Goal: Information Seeking & Learning: Learn about a topic

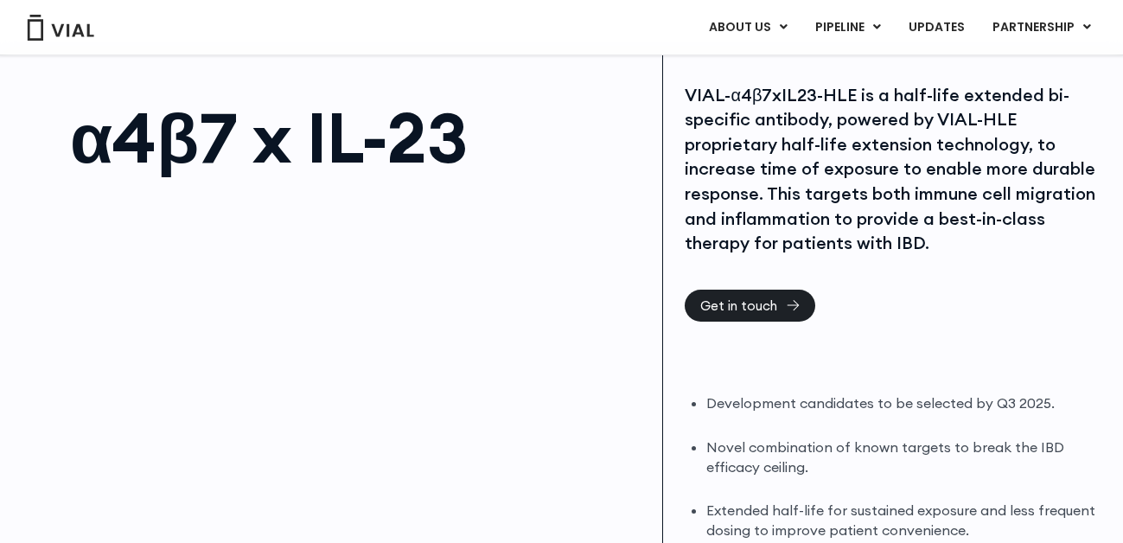
scroll to position [57, 0]
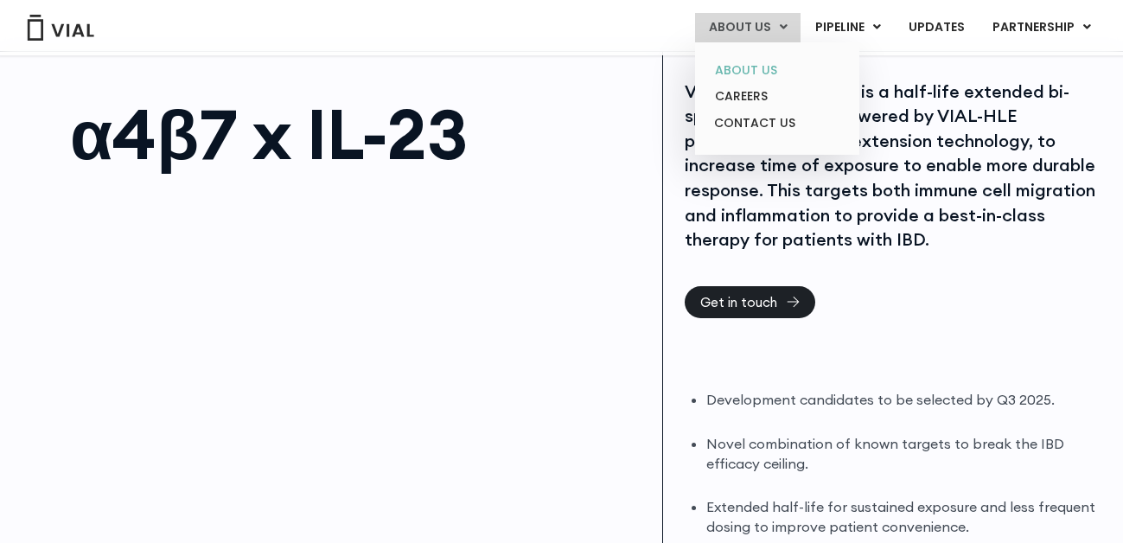
click at [747, 68] on link "ABOUT US" at bounding box center [776, 70] width 151 height 27
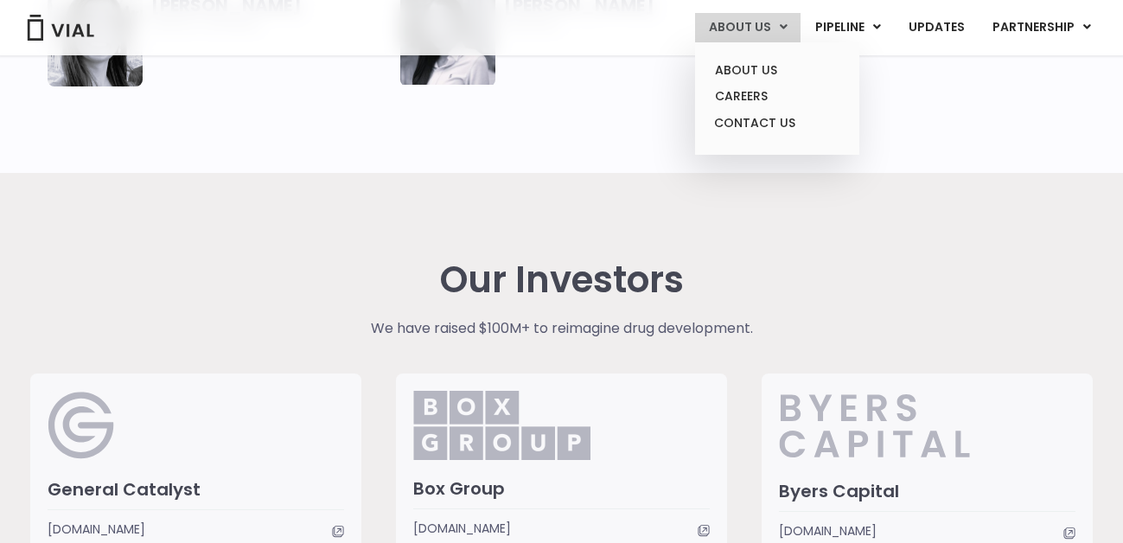
scroll to position [4104, 0]
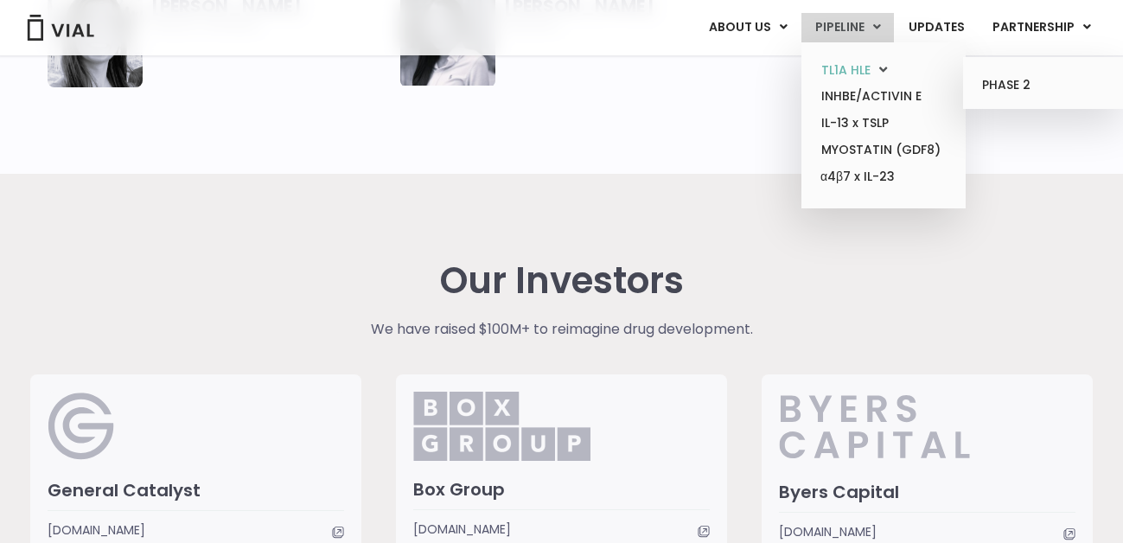
click at [853, 68] on link "TL1A HLE" at bounding box center [883, 70] width 151 height 27
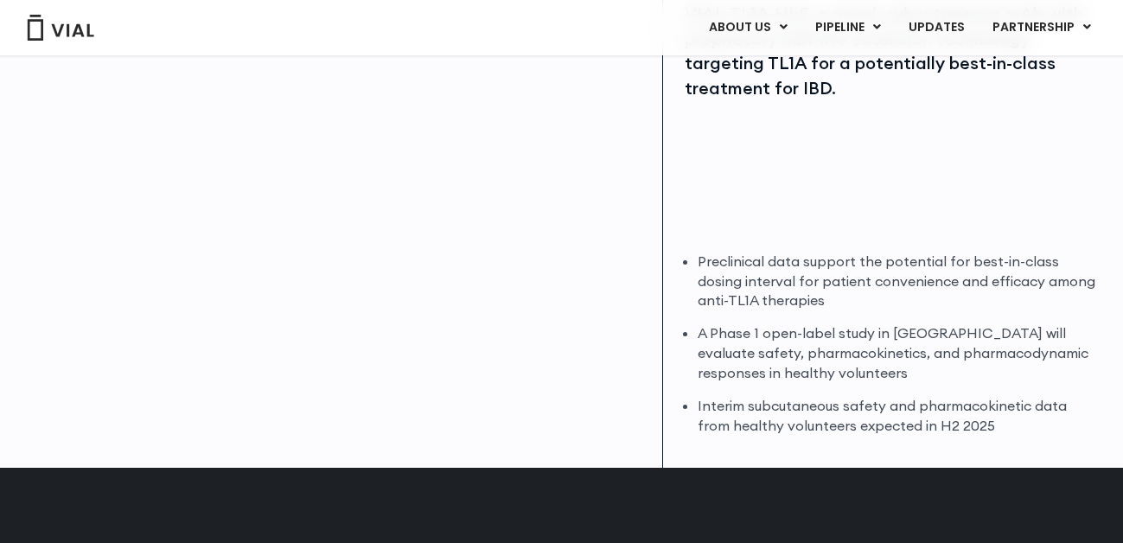
scroll to position [464, 0]
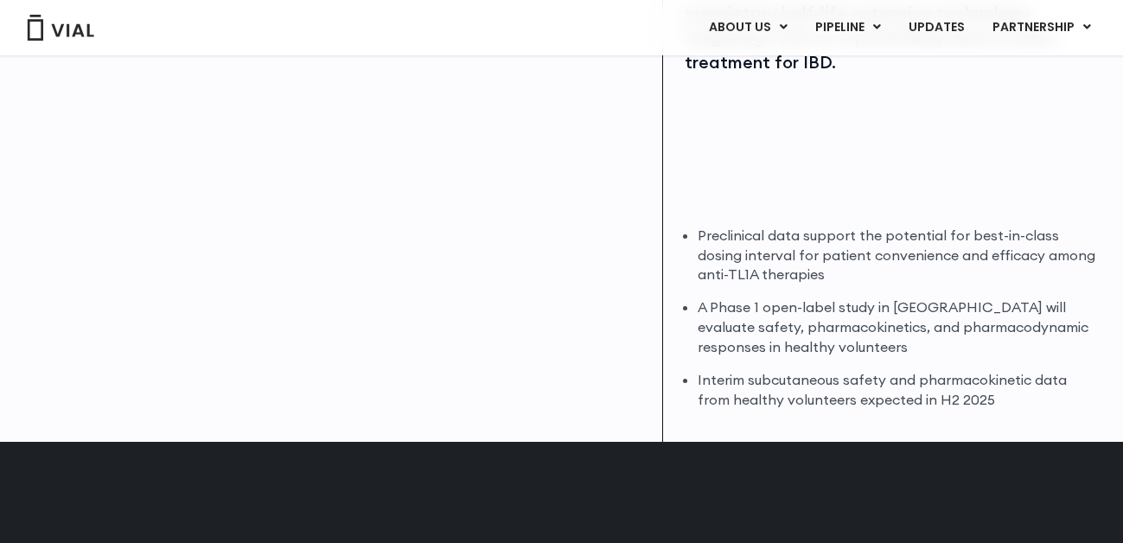
click at [559, 369] on div "TL1A" at bounding box center [331, 43] width 662 height 797
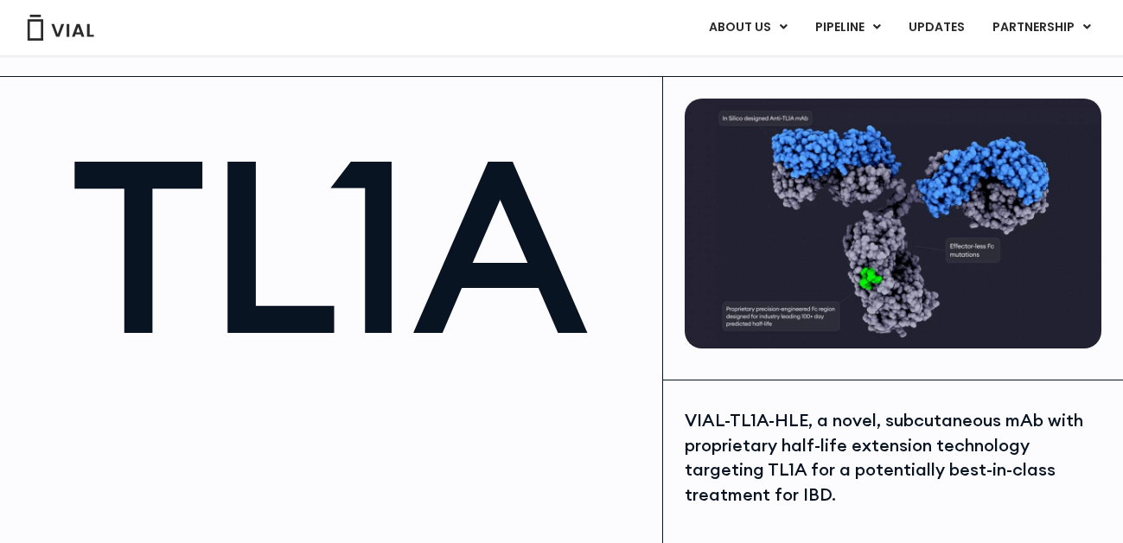
scroll to position [0, 0]
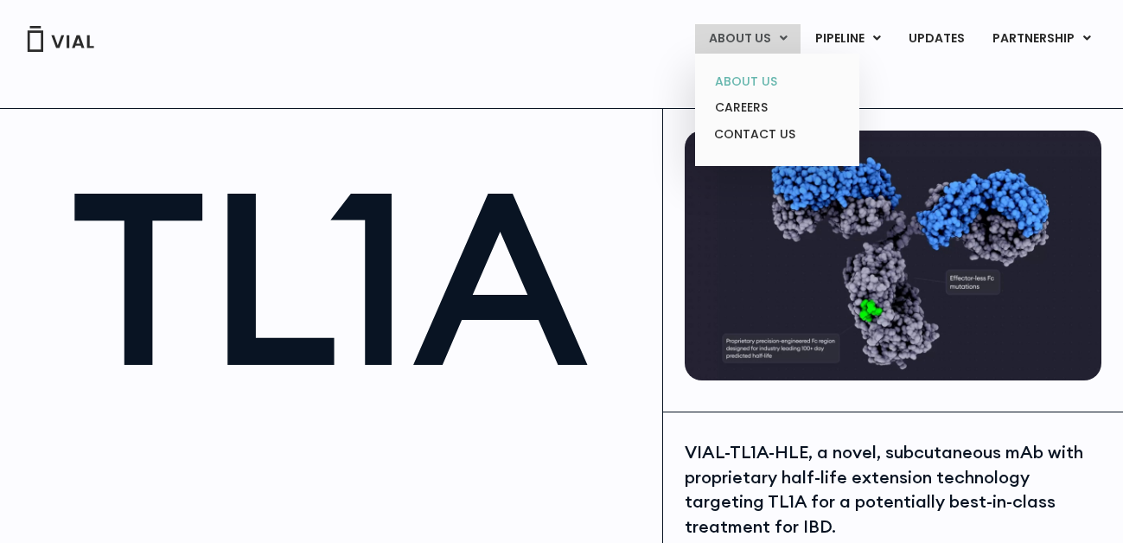
click at [736, 86] on link "ABOUT US" at bounding box center [776, 81] width 151 height 27
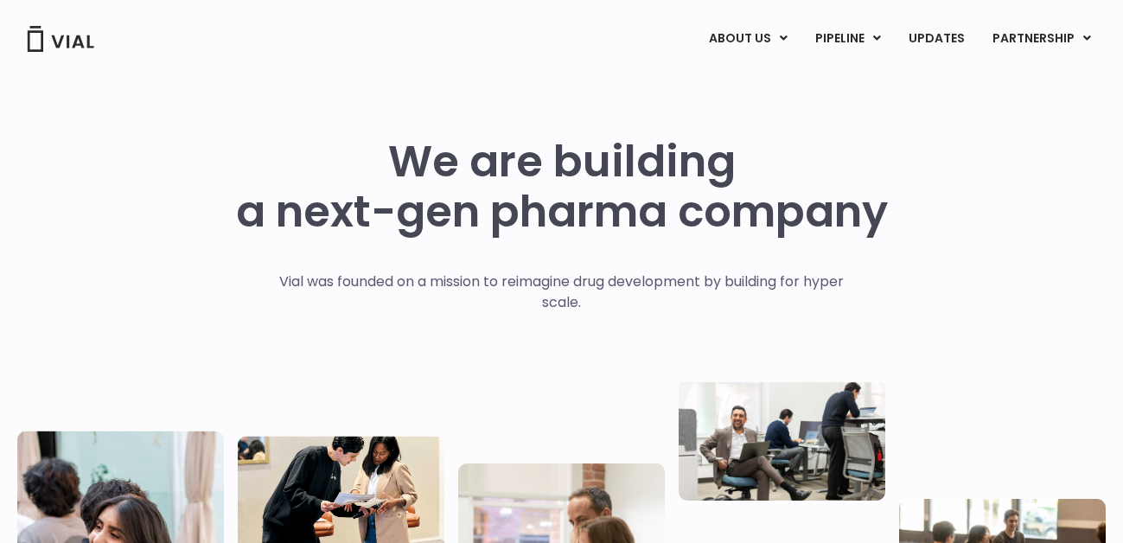
click at [72, 44] on img at bounding box center [60, 39] width 69 height 26
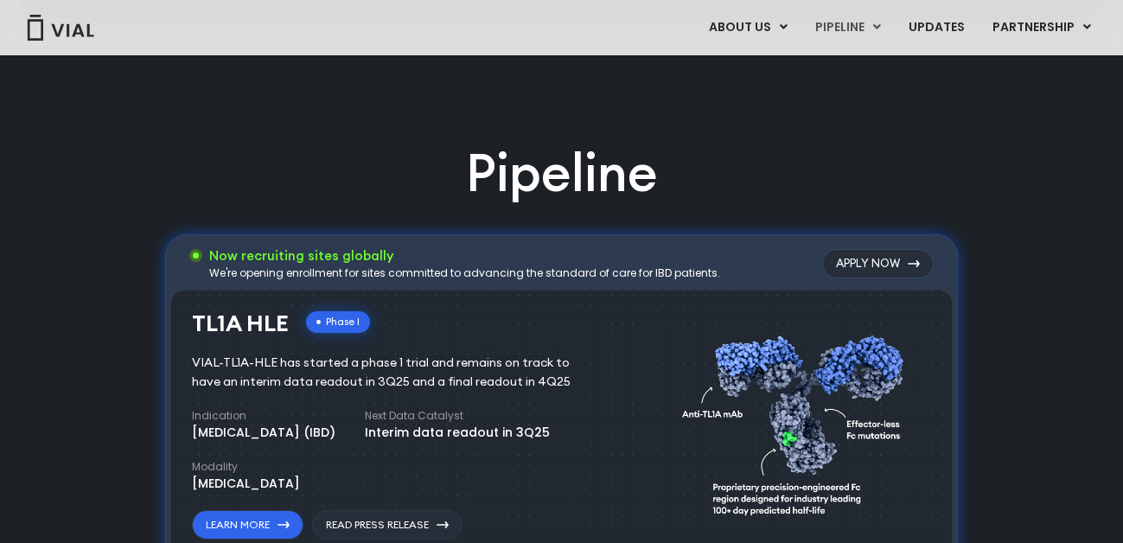
scroll to position [988, 0]
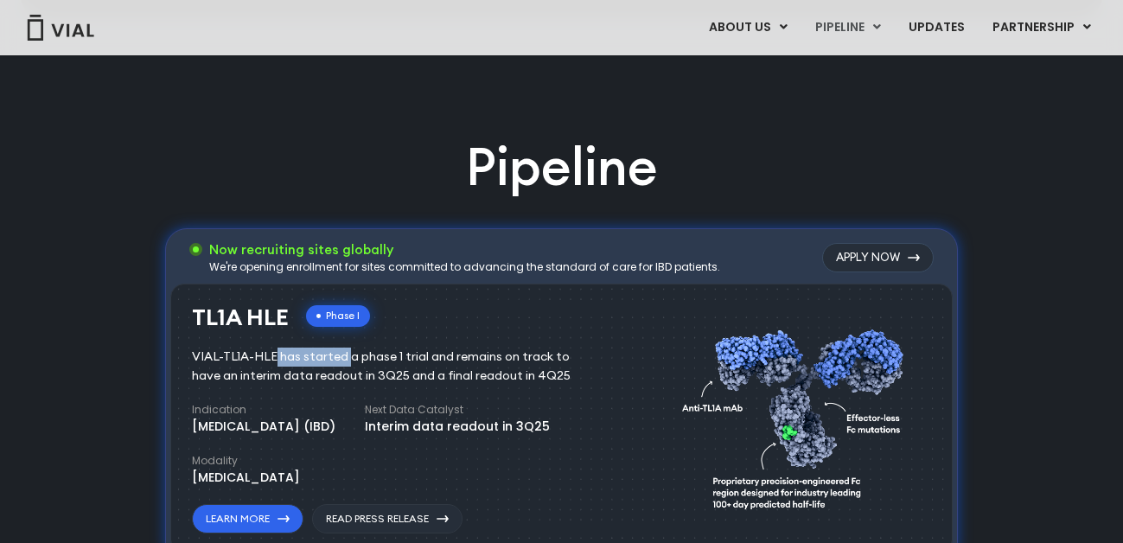
drag, startPoint x: 274, startPoint y: 357, endPoint x: 186, endPoint y: 357, distance: 88.2
click at [186, 357] on div "TL1A HLE Phase I VIAL-TL1A-HLE has started a phase 1 trial and remains on track…" at bounding box center [561, 419] width 783 height 271
copy div "VIAL-TL1A-HLE"
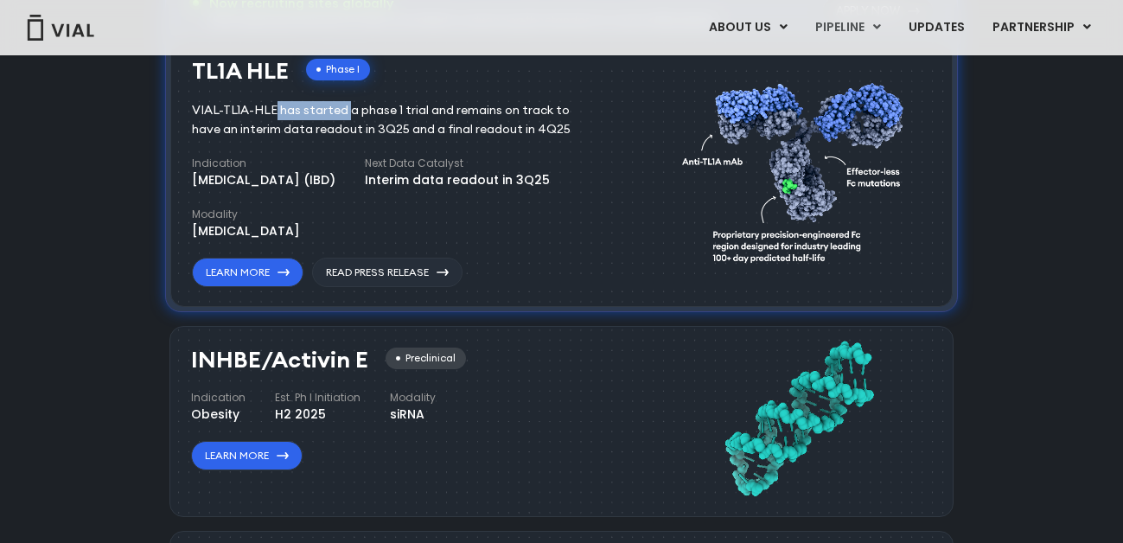
scroll to position [1237, 0]
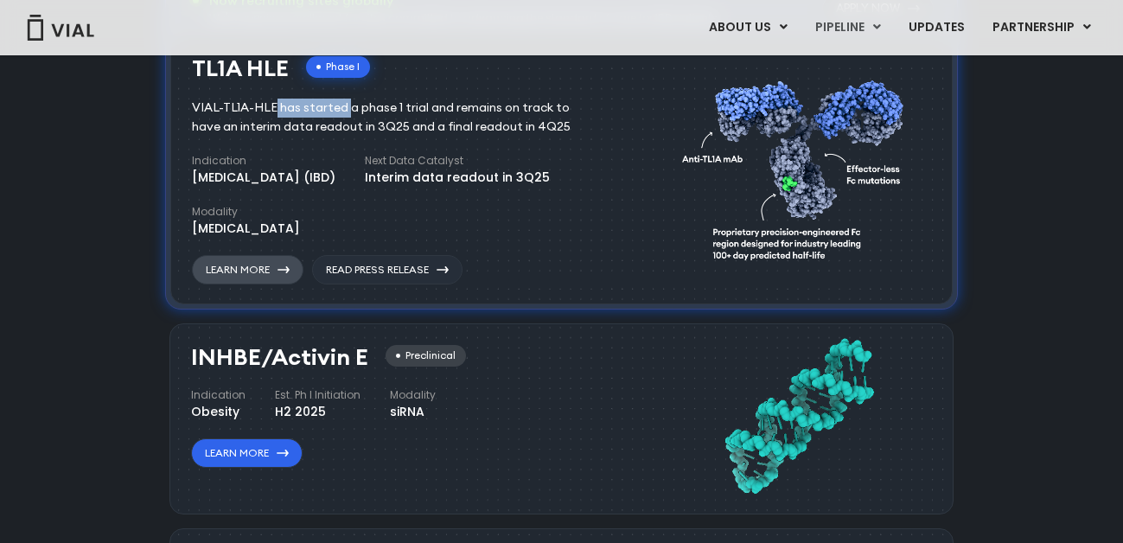
click at [276, 265] on link "Learn More" at bounding box center [248, 269] width 112 height 29
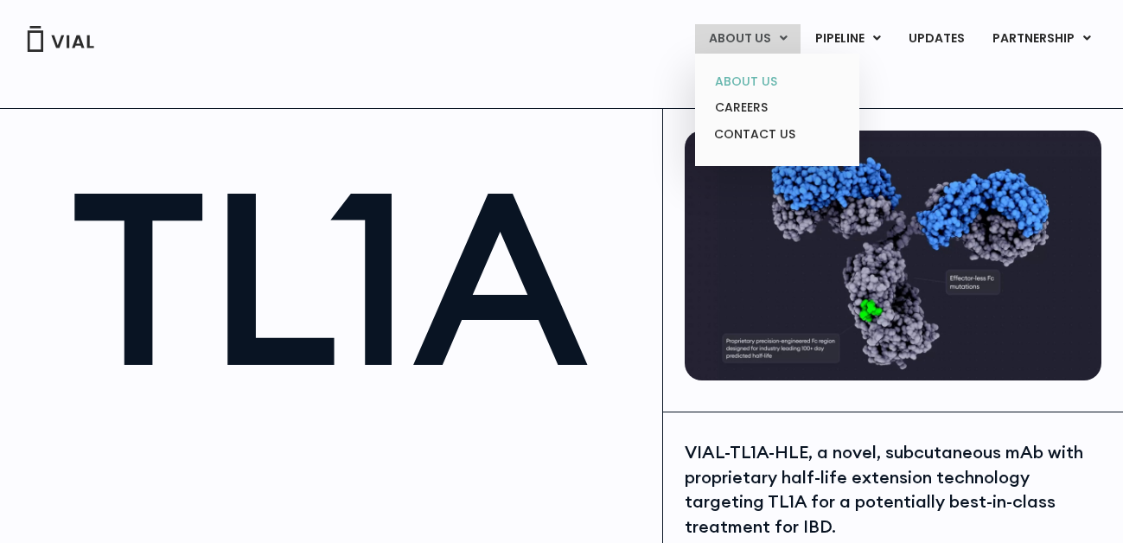
click at [756, 77] on link "ABOUT US" at bounding box center [776, 81] width 151 height 27
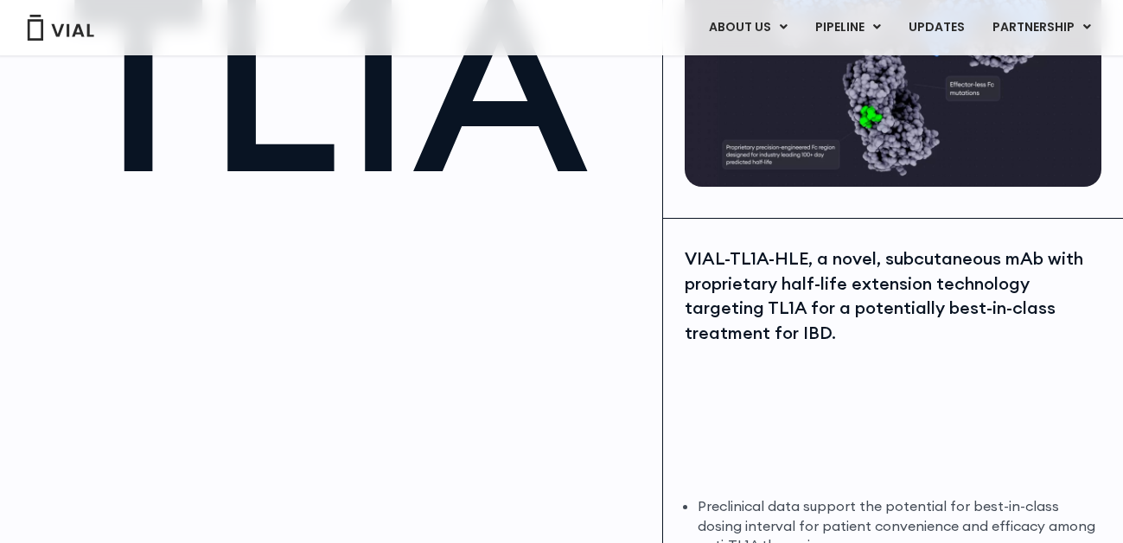
scroll to position [196, 0]
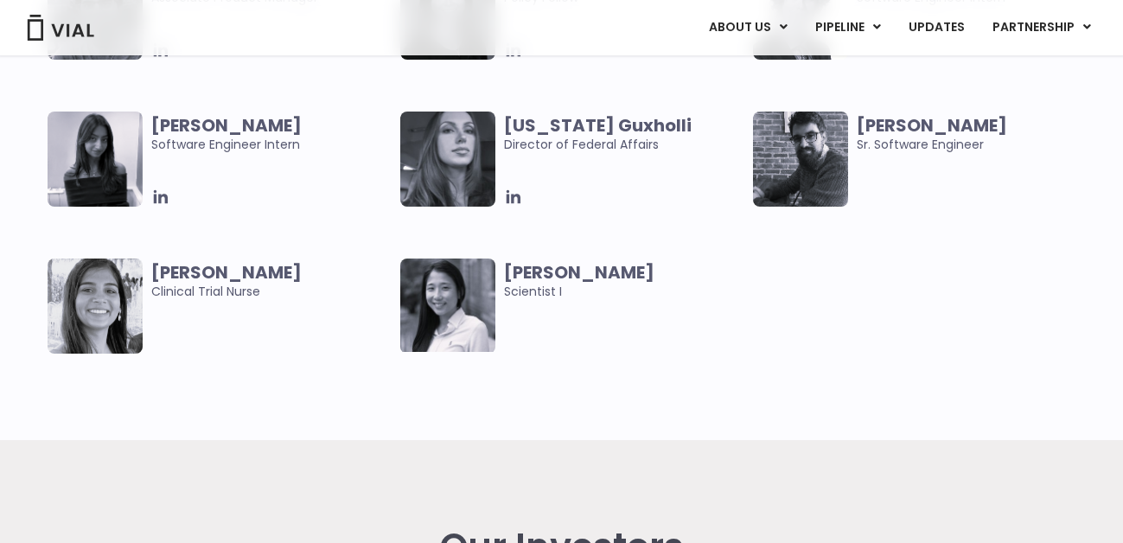
scroll to position [3843, 0]
